Goal: Browse casually

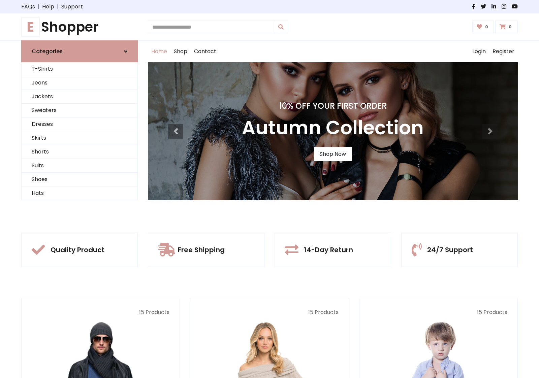
click at [269, 189] on div "10% Off Your First Order Autumn Collection Shop Now" at bounding box center [333, 131] width 370 height 138
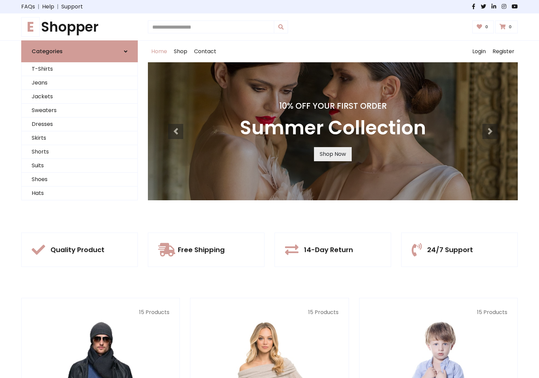
click at [332, 154] on link "Shop Now" at bounding box center [333, 154] width 38 height 14
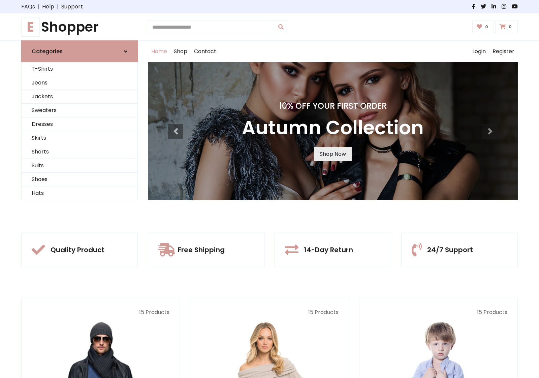
click at [332, 154] on link "Shop Now" at bounding box center [333, 154] width 38 height 14
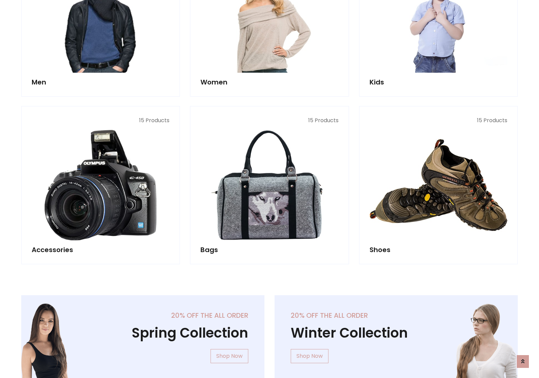
scroll to position [671, 0]
